Goal: Find specific page/section: Find specific page/section

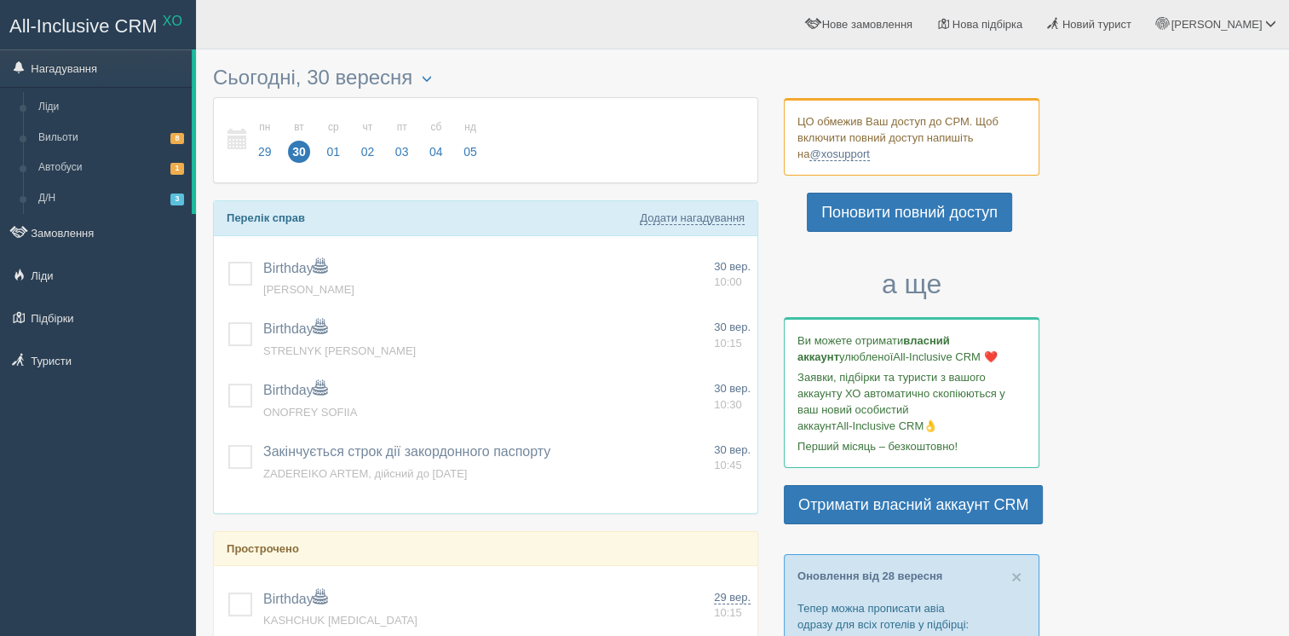
click at [98, 224] on link "Замовлення" at bounding box center [98, 232] width 196 height 37
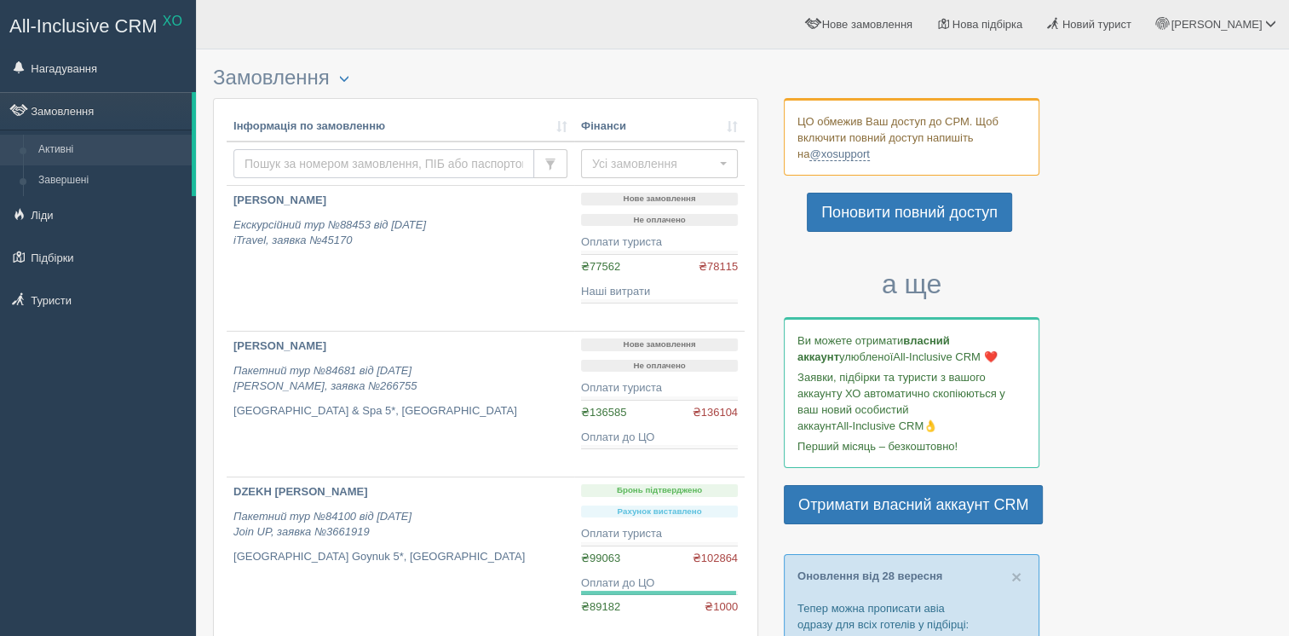
click at [367, 159] on input "text" at bounding box center [384, 163] width 301 height 29
type input "LIUTER"
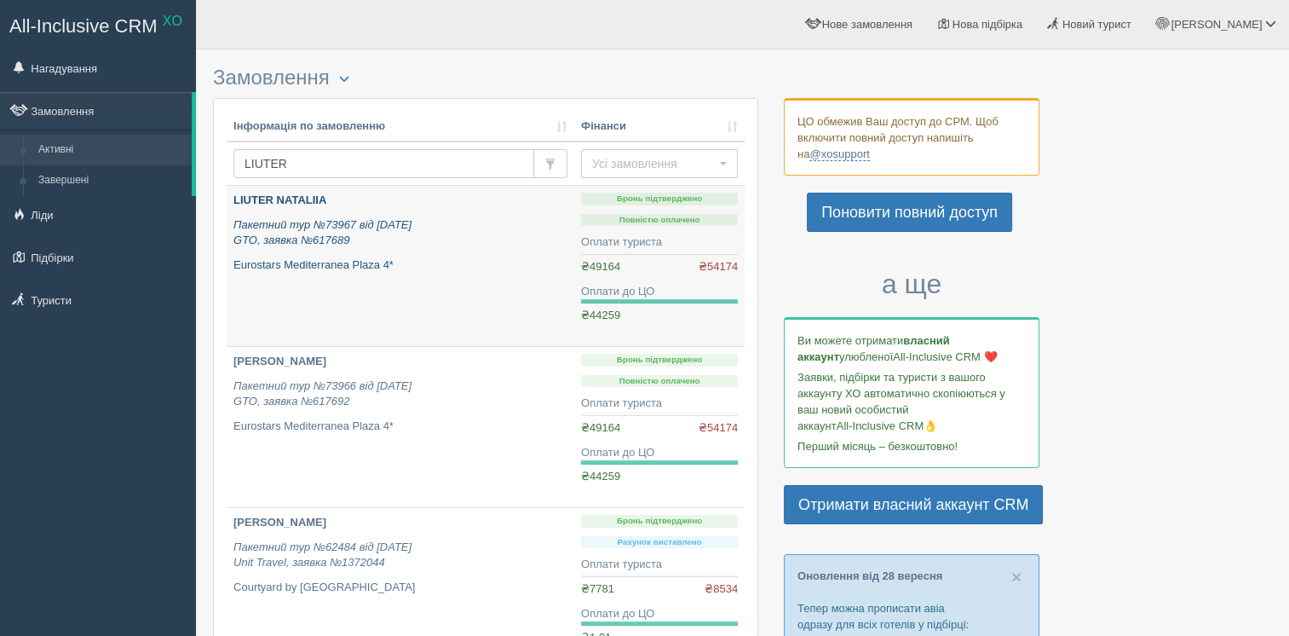
click at [506, 285] on link "LIUTER NATALIIA Пакетний тур №73967 від 05.03.2025 GTO, заявка №617689 Eurostar…" at bounding box center [401, 266] width 348 height 160
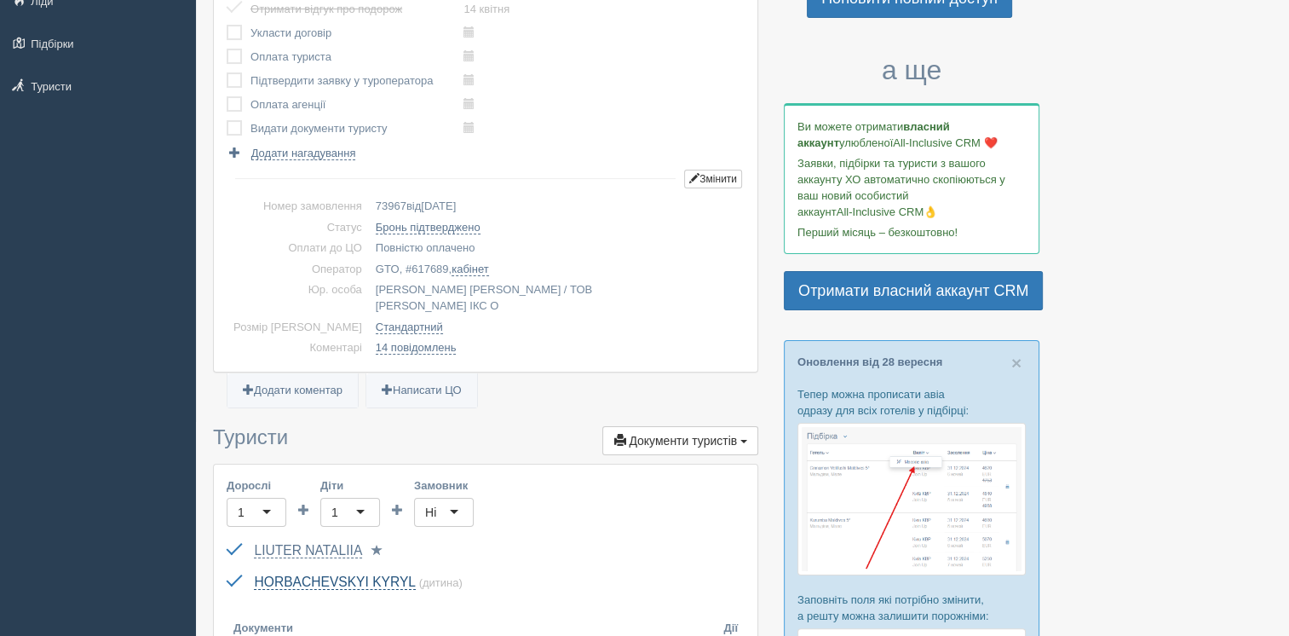
scroll to position [256, 0]
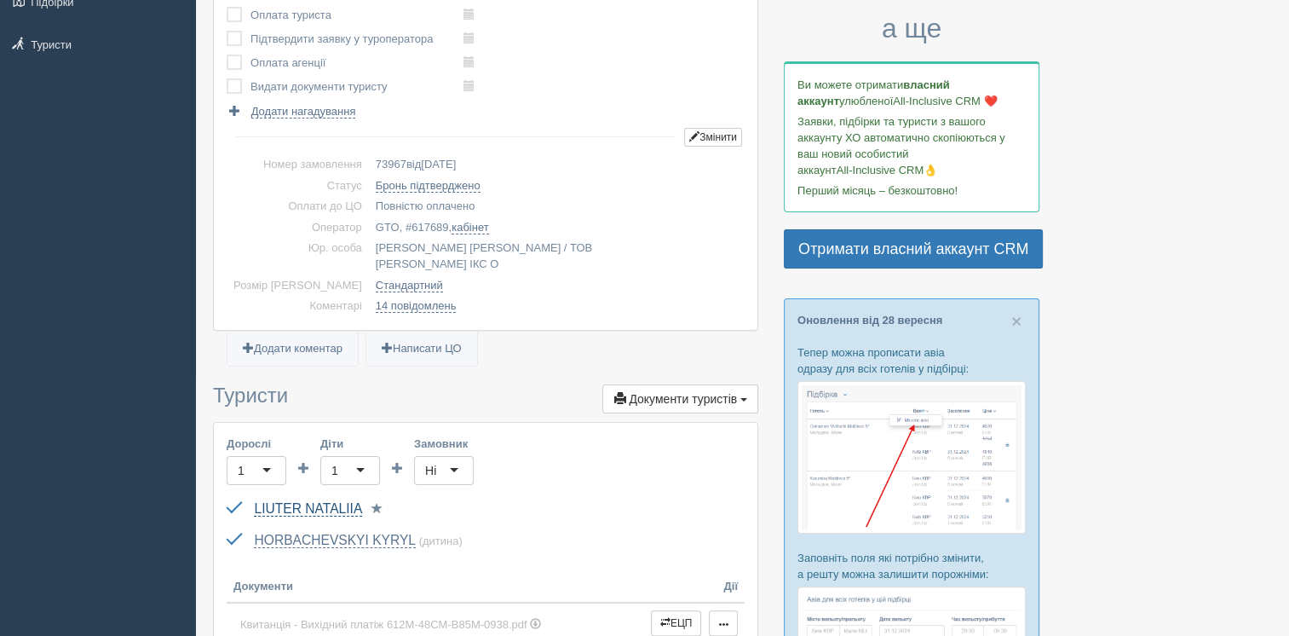
click at [324, 501] on link "LIUTER NATALIIA" at bounding box center [308, 508] width 108 height 15
